Goal: Information Seeking & Learning: Learn about a topic

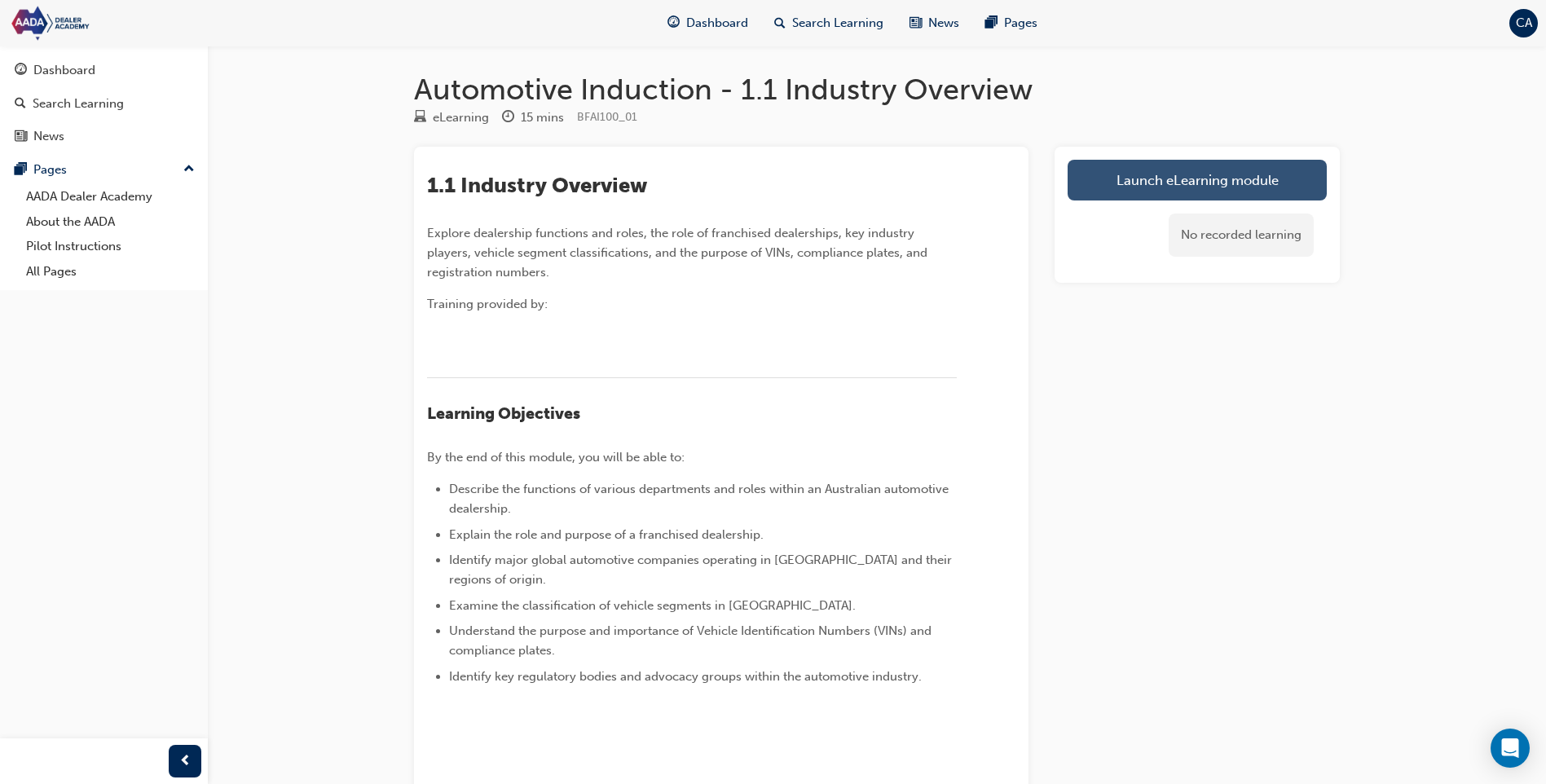
click at [1186, 192] on link "Launch eLearning module" at bounding box center [1197, 180] width 259 height 41
